Goal: Task Accomplishment & Management: Complete application form

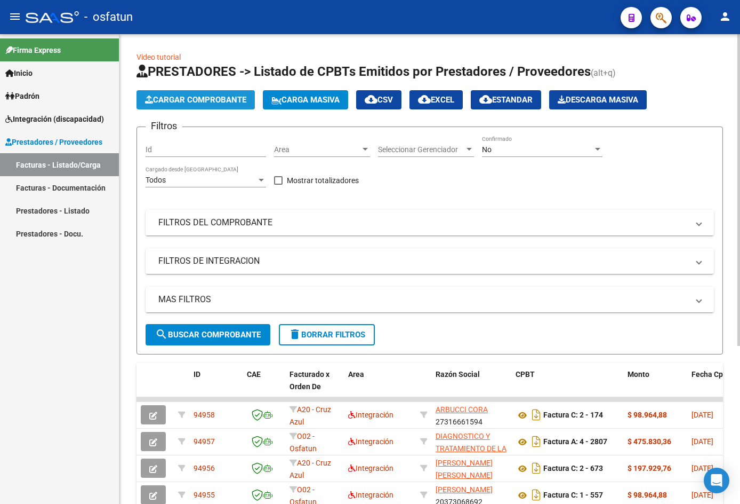
click at [206, 99] on span "Cargar Comprobante" at bounding box center [195, 100] width 101 height 10
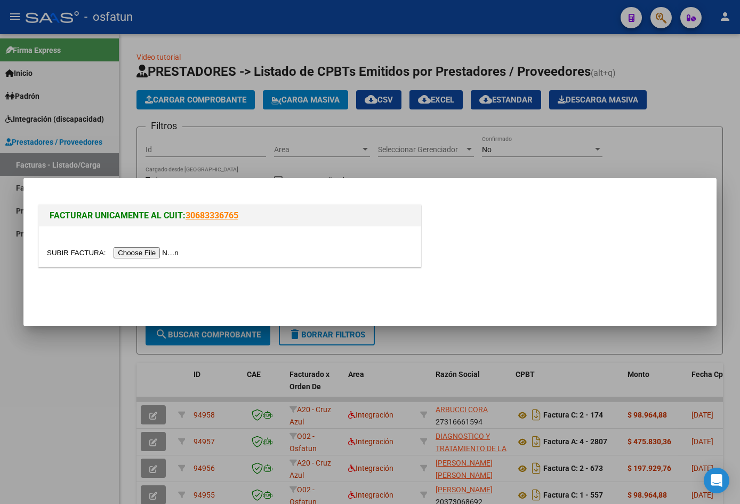
click at [154, 263] on div at bounding box center [230, 246] width 382 height 40
click at [153, 251] on input "file" at bounding box center [114, 252] width 135 height 11
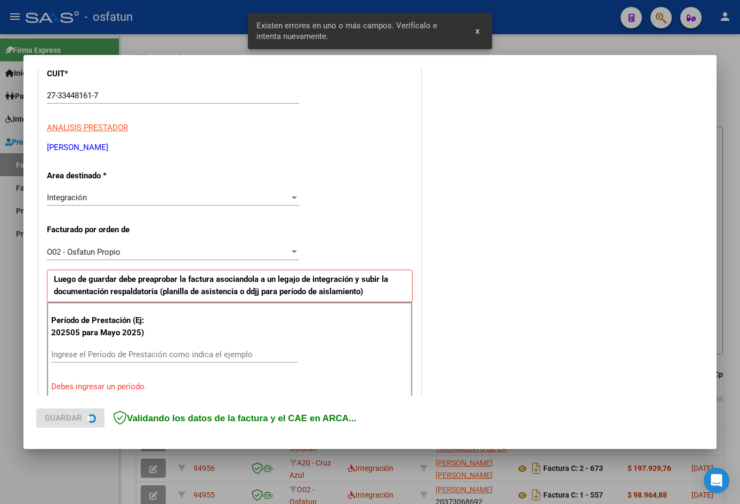
scroll to position [262, 0]
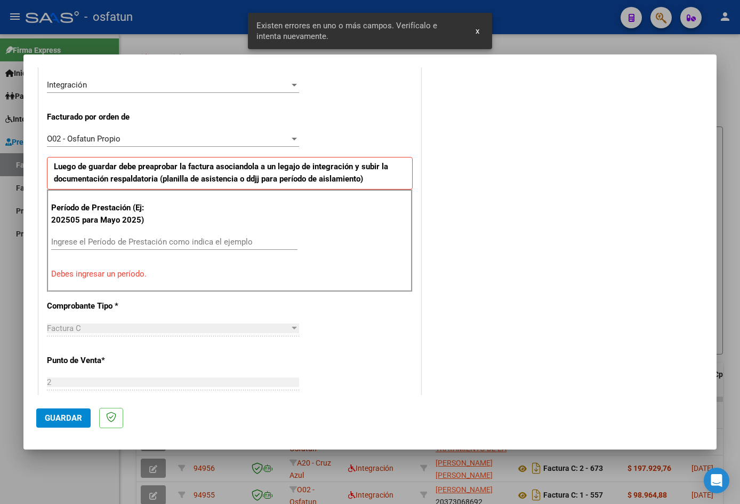
click at [117, 235] on div "Ingrese el Período de Prestación como indica el ejemplo" at bounding box center [174, 242] width 246 height 16
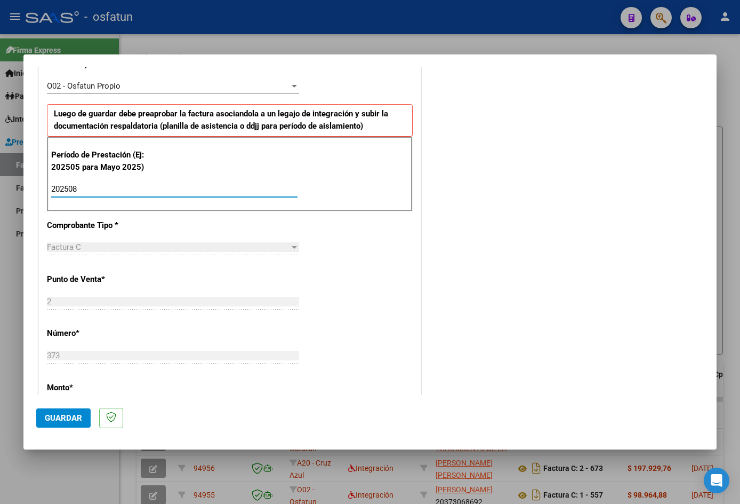
scroll to position [315, 0]
type input "202508"
click at [48, 418] on span "Guardar" at bounding box center [63, 418] width 37 height 10
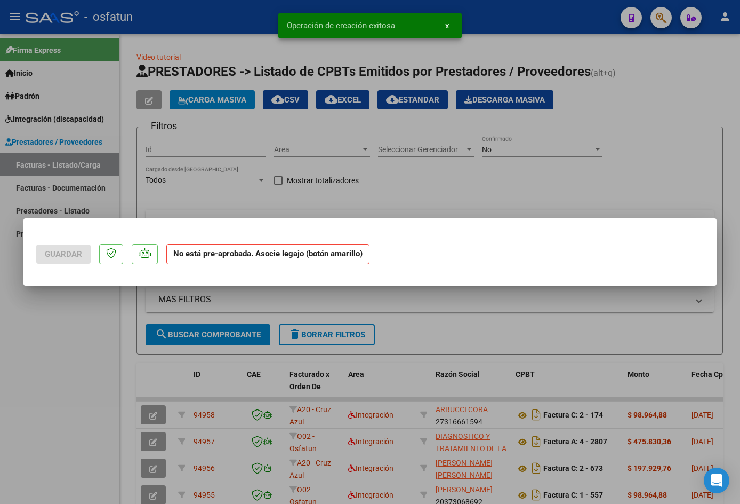
scroll to position [0, 0]
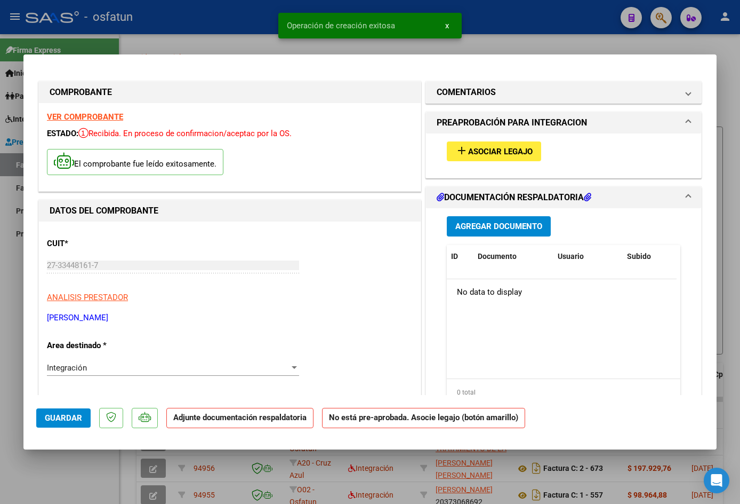
click at [448, 149] on button "add Asociar Legajo" at bounding box center [494, 151] width 94 height 20
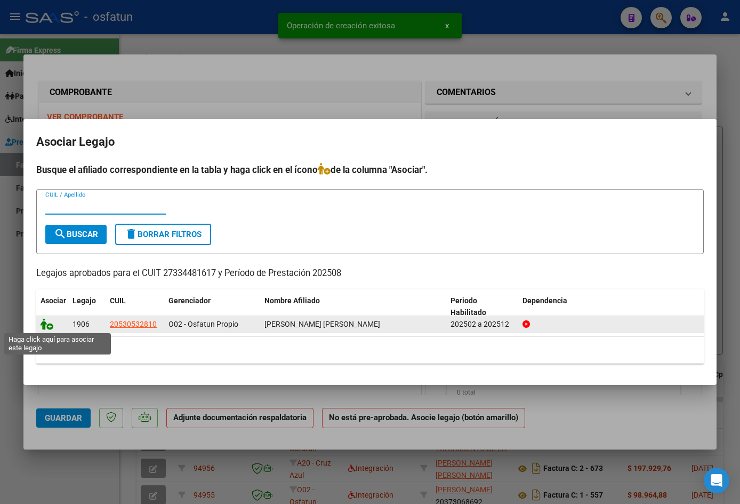
click at [51, 326] on icon at bounding box center [47, 324] width 13 height 12
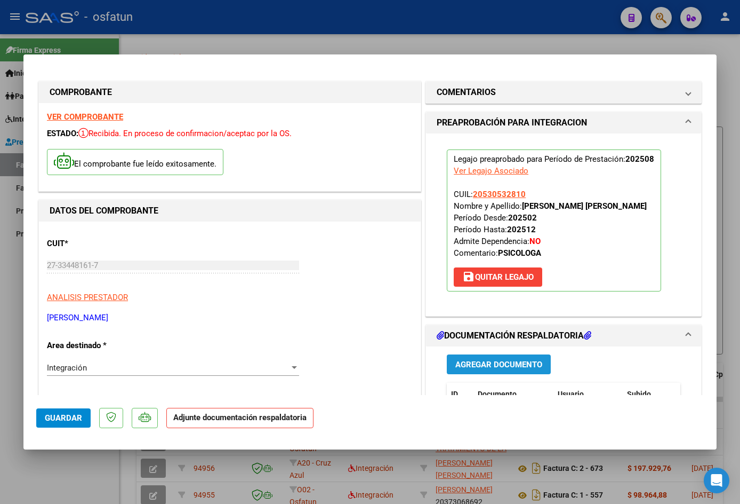
click at [474, 361] on span "Agregar Documento" at bounding box center [499, 365] width 87 height 10
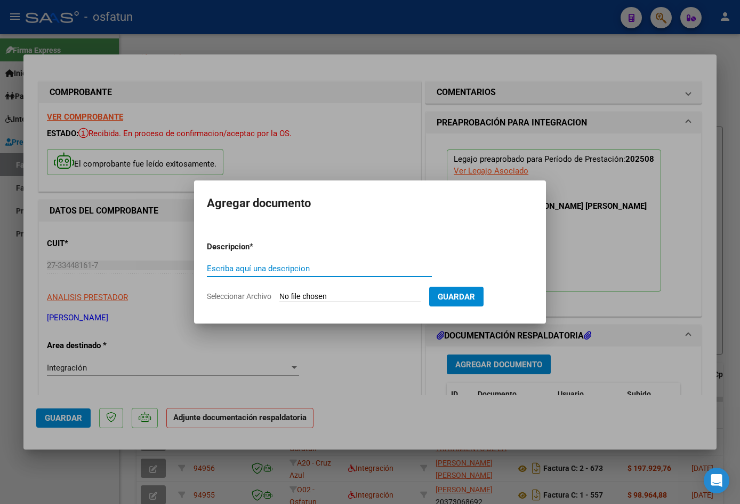
click at [251, 266] on input "Escriba aquí una descripcion" at bounding box center [319, 269] width 225 height 10
type input "planilla"
click at [320, 294] on input "Seleccionar Archivo" at bounding box center [350, 297] width 141 height 10
type input "C:\fakepath\asistencia [DATE] Montezanti004.jpg"
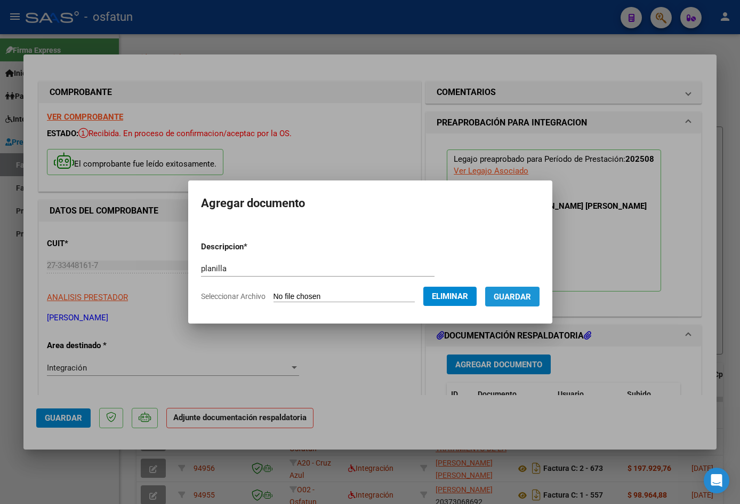
click at [515, 298] on span "Guardar" at bounding box center [512, 297] width 37 height 10
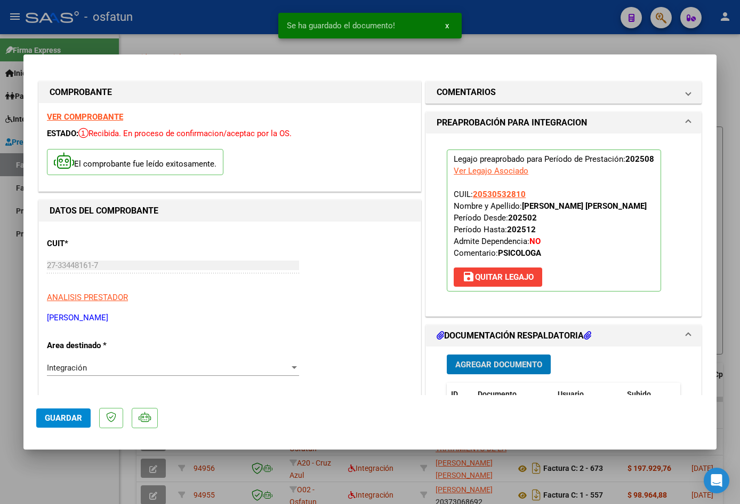
click at [47, 419] on span "Guardar" at bounding box center [63, 418] width 37 height 10
click at [50, 470] on div at bounding box center [370, 252] width 740 height 504
type input "$ 0,00"
